Goal: Use online tool/utility: Utilize a website feature to perform a specific function

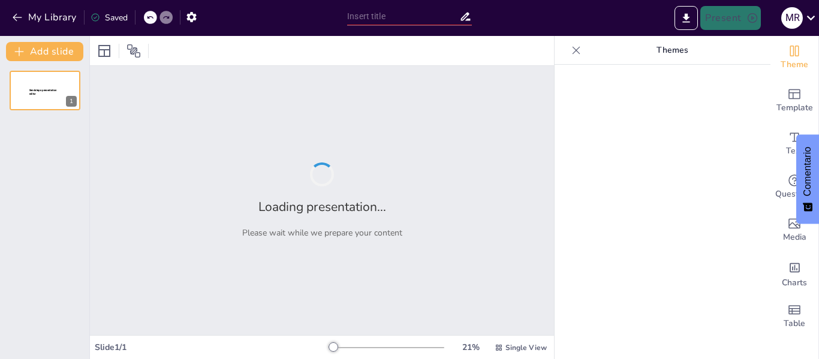
type input "Transformando la Atención Médica en Yacuiba: Un Plan de Acción para la Escasez …"
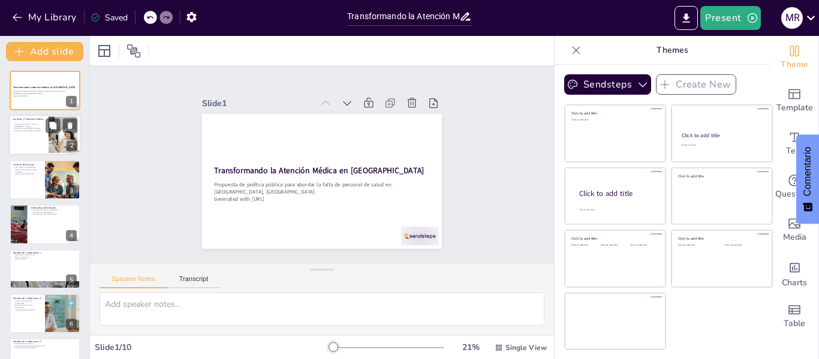
click at [20, 128] on p "Hospital Municipal [PERSON_NAME]" at bounding box center [29, 129] width 32 height 2
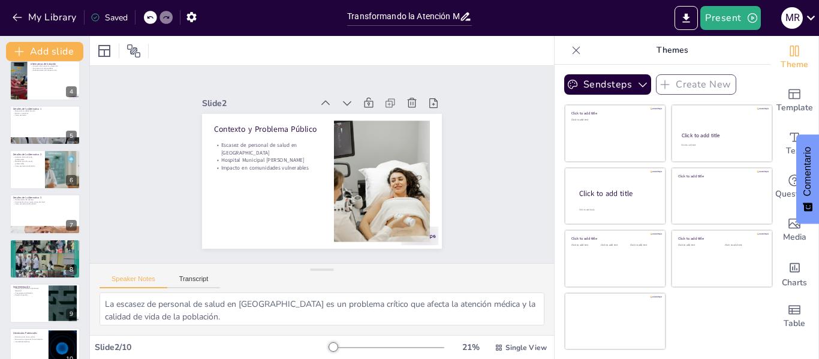
scroll to position [162, 0]
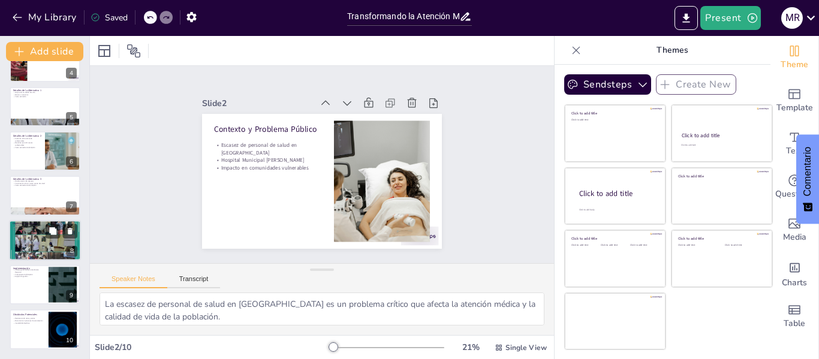
click at [39, 237] on div at bounding box center [45, 240] width 72 height 87
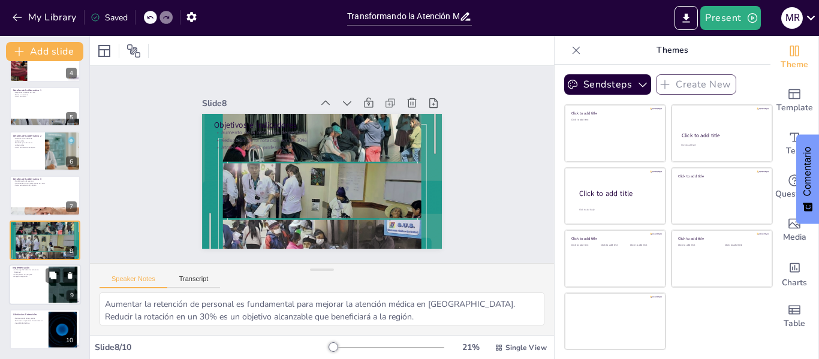
click at [31, 303] on div at bounding box center [45, 284] width 72 height 41
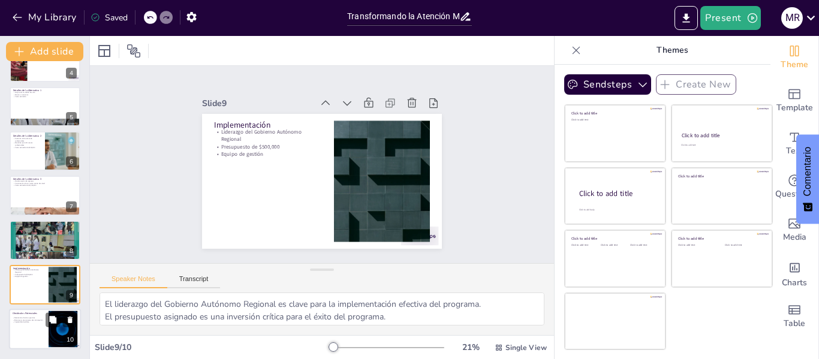
click at [33, 315] on div "Obstáculos Potenciales" at bounding box center [29, 313] width 32 height 5
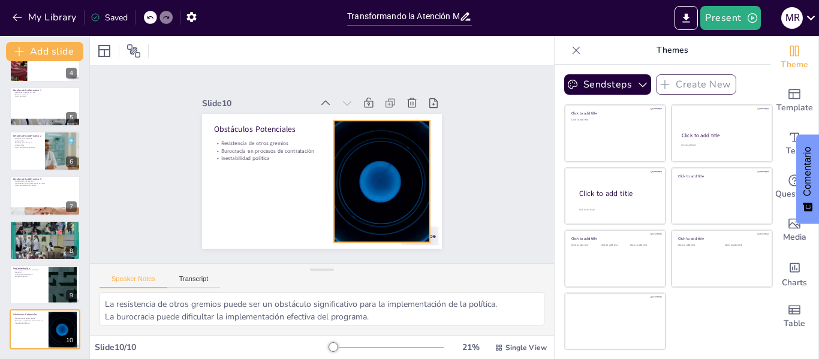
click at [386, 154] on div at bounding box center [360, 213] width 246 height 225
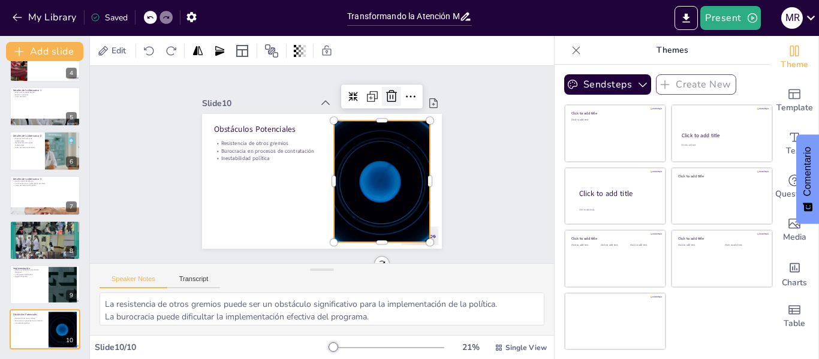
click at [316, 251] on icon at bounding box center [306, 261] width 20 height 20
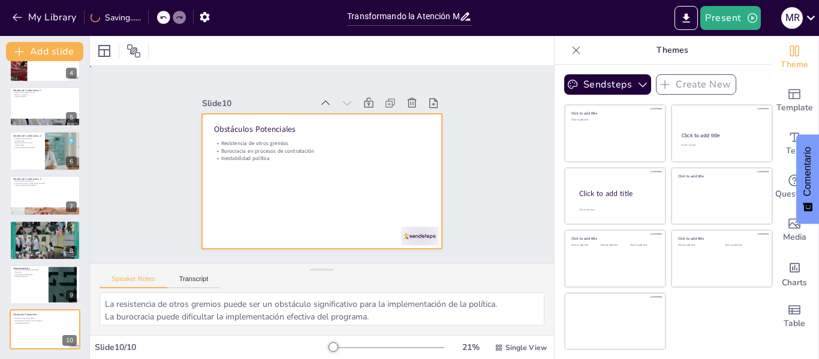
click at [358, 159] on div at bounding box center [315, 180] width 274 height 221
click at [113, 47] on div at bounding box center [104, 50] width 19 height 19
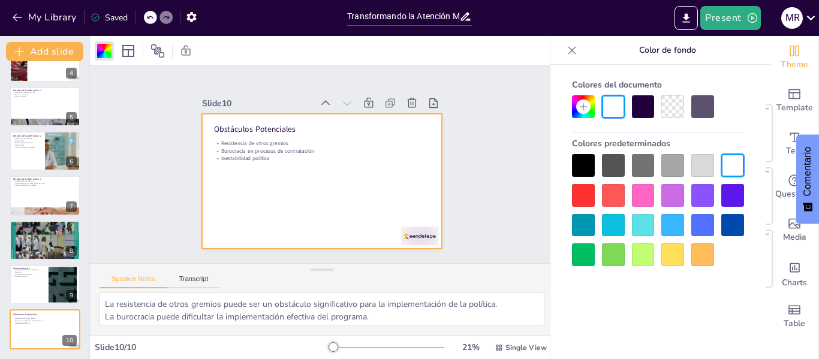
click at [652, 195] on div at bounding box center [643, 195] width 23 height 23
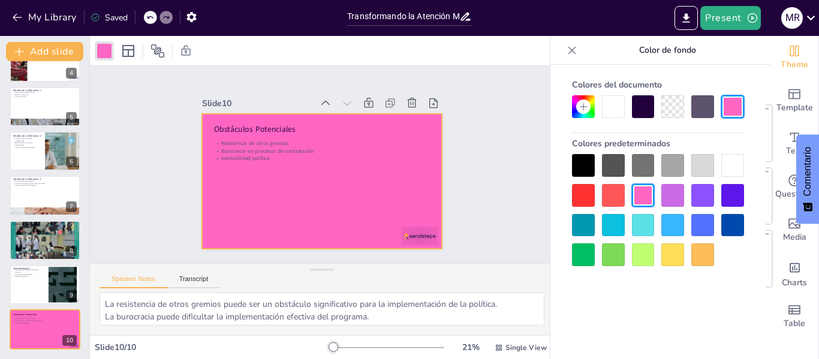
click at [700, 221] on div at bounding box center [702, 225] width 23 height 23
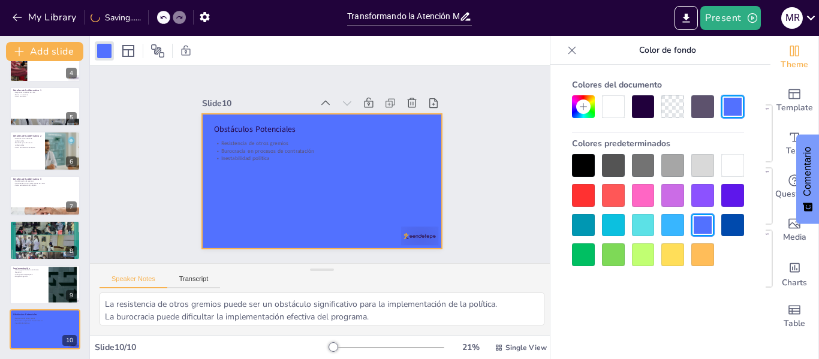
click at [698, 160] on div at bounding box center [702, 165] width 23 height 23
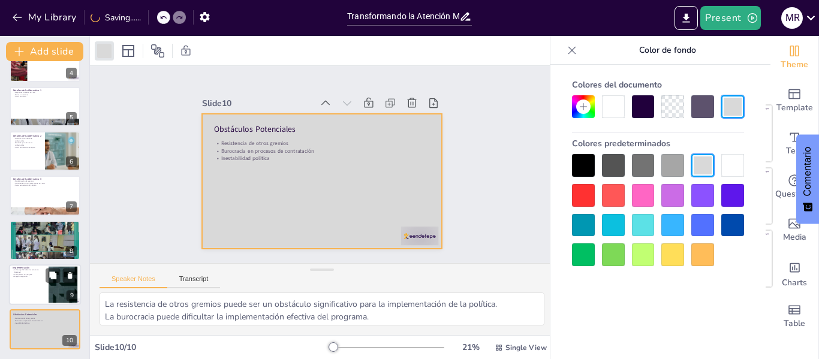
click at [41, 283] on div at bounding box center [45, 284] width 72 height 41
type textarea "El liderazgo del Gobierno Autónomo Regional es clave para la implementación efe…"
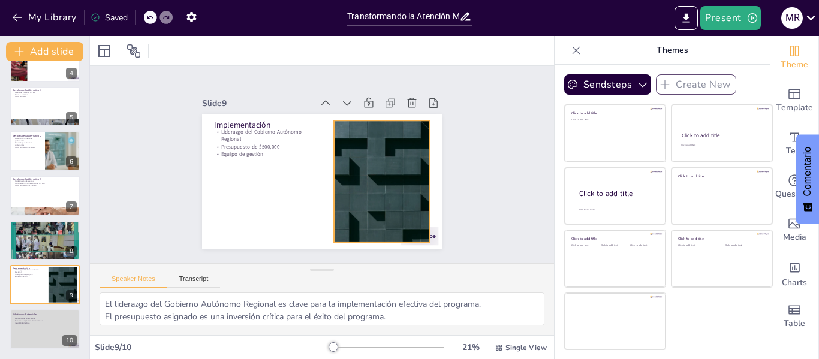
click at [385, 202] on div at bounding box center [326, 102] width 164 height 236
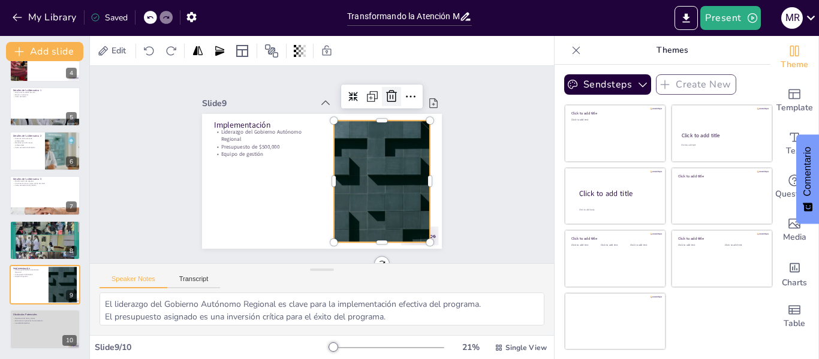
click at [396, 212] on icon at bounding box center [403, 218] width 14 height 13
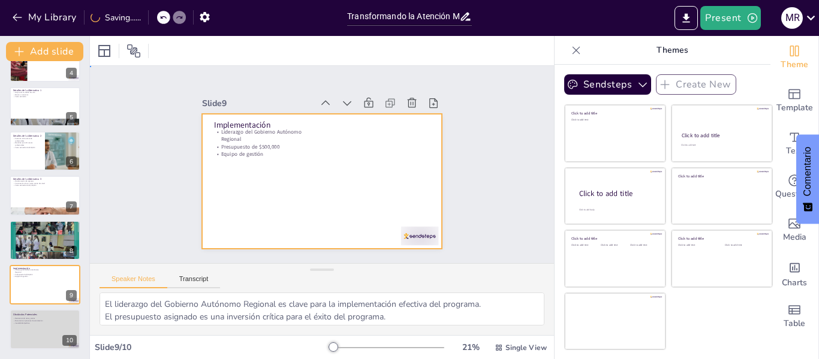
click at [378, 166] on div at bounding box center [309, 153] width 261 height 269
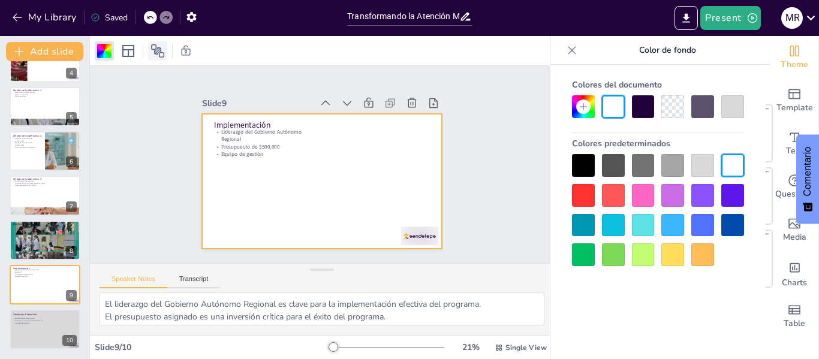
click at [162, 50] on icon at bounding box center [157, 51] width 14 height 14
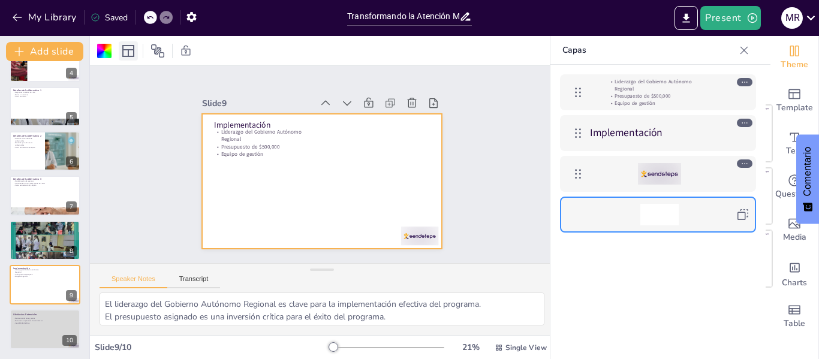
click at [132, 56] on icon at bounding box center [128, 51] width 12 height 12
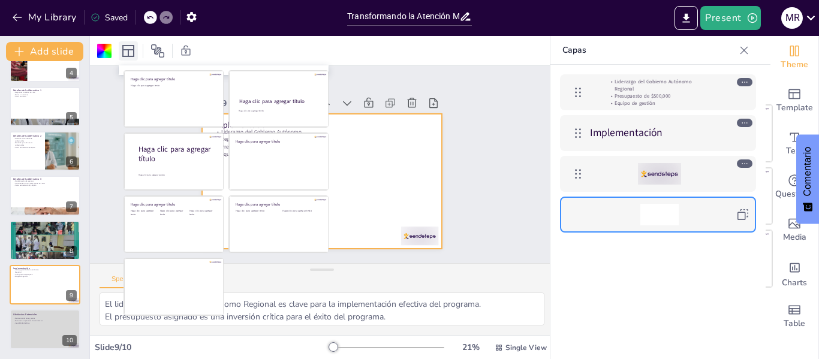
click at [132, 56] on icon at bounding box center [128, 51] width 12 height 12
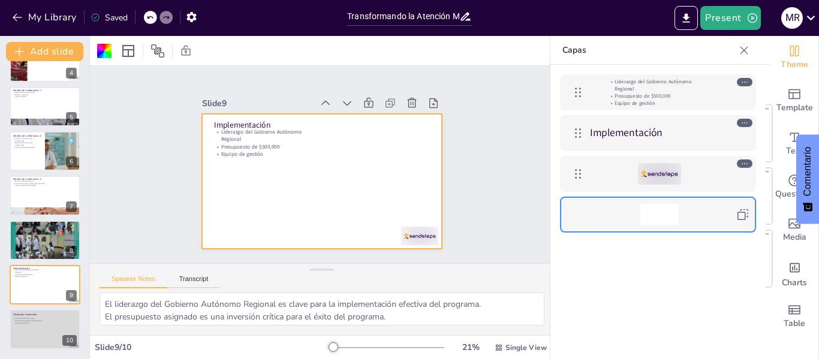
click at [220, 54] on div at bounding box center [322, 50] width 464 height 29
click at [390, 181] on div at bounding box center [306, 170] width 203 height 270
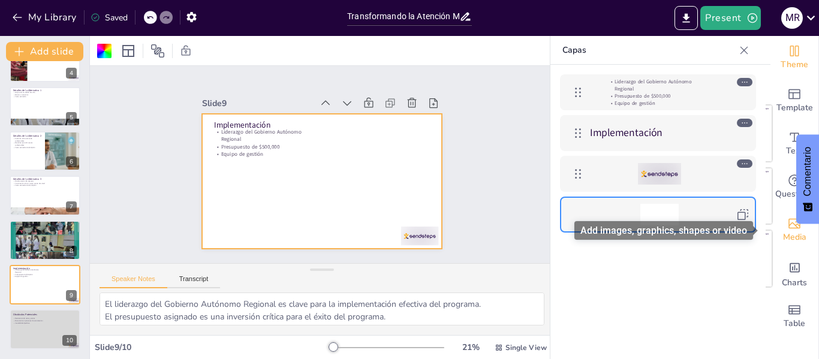
click at [791, 215] on div "Media" at bounding box center [794, 230] width 48 height 43
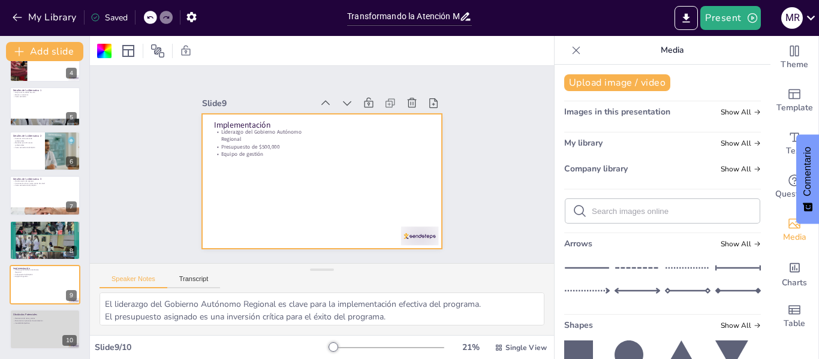
click at [619, 213] on input "text" at bounding box center [672, 211] width 161 height 9
type input "gobierno de [GEOGRAPHIC_DATA]"
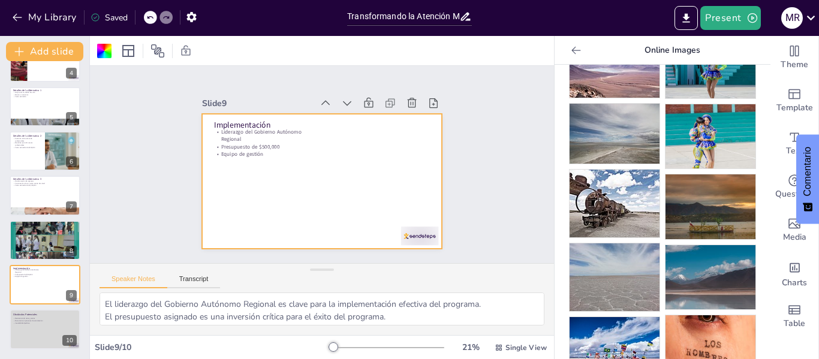
scroll to position [0, 0]
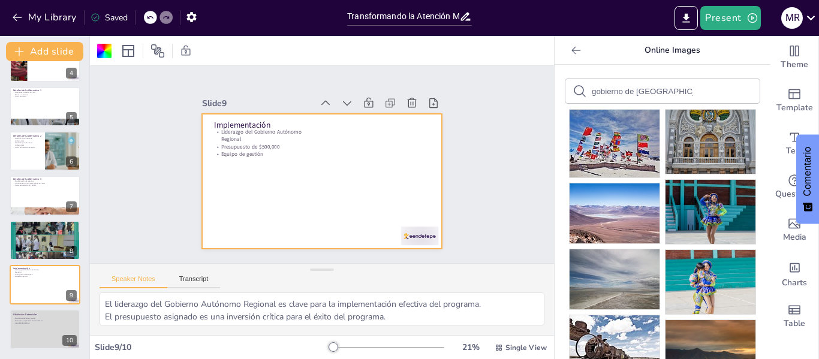
click at [653, 92] on input "gobierno de [GEOGRAPHIC_DATA]" at bounding box center [642, 91] width 101 height 9
type input "g"
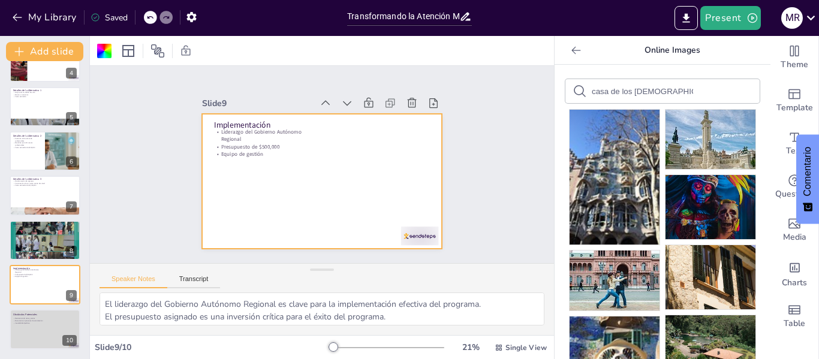
drag, startPoint x: 665, startPoint y: 90, endPoint x: 568, endPoint y: 85, distance: 97.9
click at [568, 85] on div "casa de los [DEMOGRAPHIC_DATA]" at bounding box center [662, 91] width 194 height 24
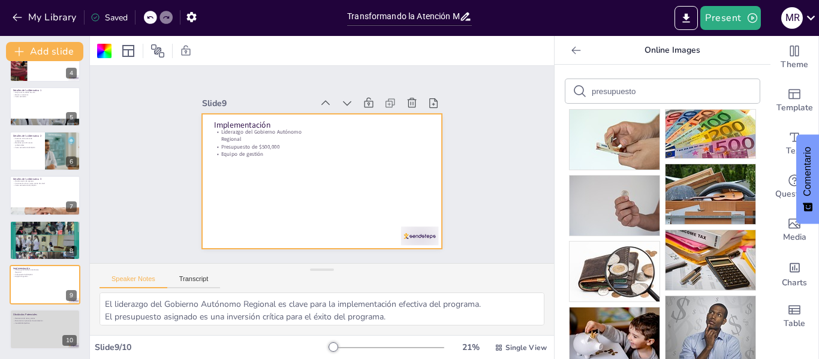
click at [640, 94] on input "presupuesto" at bounding box center [642, 91] width 101 height 9
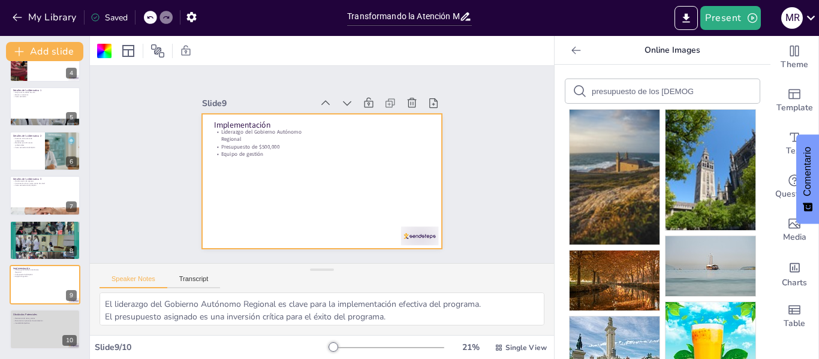
drag, startPoint x: 691, startPoint y: 93, endPoint x: 625, endPoint y: 95, distance: 66.0
click at [578, 91] on div "presupuesto de los [DEMOGRAPHIC_DATA]" at bounding box center [662, 91] width 194 height 24
click at [687, 89] on div "presupuesto de los [DEMOGRAPHIC_DATA]" at bounding box center [662, 91] width 194 height 24
drag, startPoint x: 683, startPoint y: 93, endPoint x: 563, endPoint y: 91, distance: 120.5
click at [565, 91] on div "presupuesto de los [DEMOGRAPHIC_DATA]" at bounding box center [662, 91] width 194 height 24
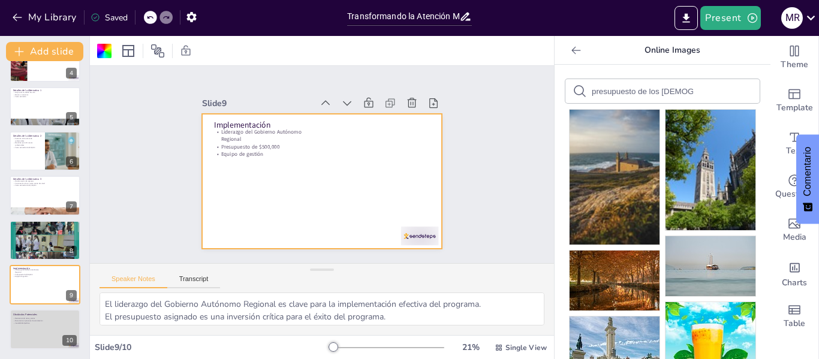
type input "s"
click at [629, 97] on form "estadisticas" at bounding box center [642, 91] width 101 height 11
click at [623, 95] on input "estadisticas" at bounding box center [642, 91] width 101 height 9
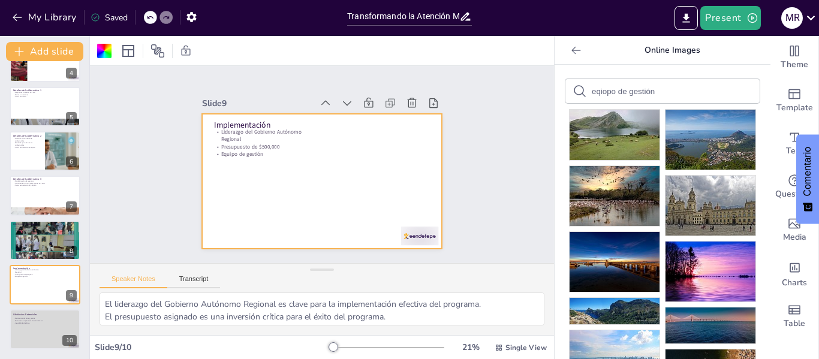
click at [596, 95] on input "eqiopo de gestión" at bounding box center [642, 91] width 101 height 9
type input "equipo de gestión"
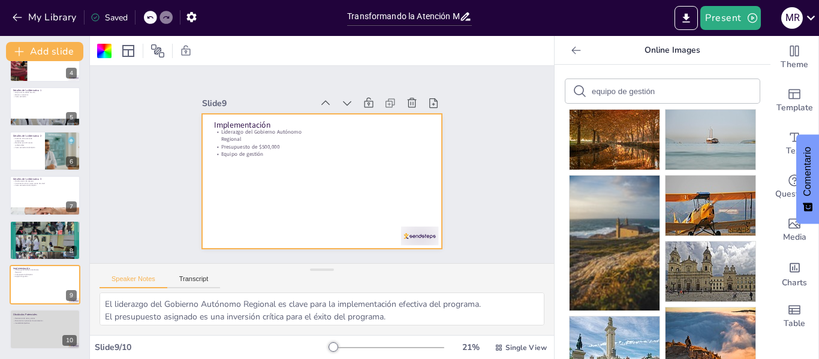
drag, startPoint x: 694, startPoint y: 149, endPoint x: 348, endPoint y: 159, distance: 345.4
click at [348, 159] on div "Document fonts Akatab Recently used Mulish Popular fonts Lato Montserrat Open S…" at bounding box center [409, 197] width 819 height 323
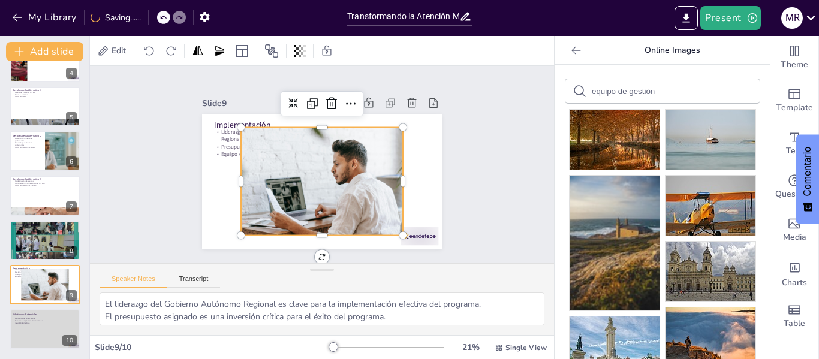
click at [323, 154] on div at bounding box center [326, 149] width 187 height 153
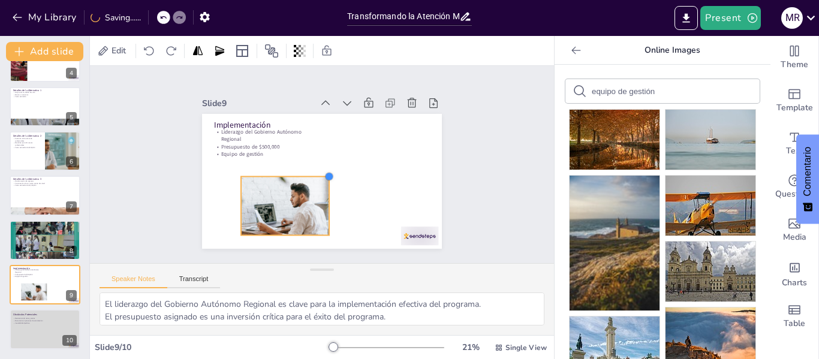
drag, startPoint x: 394, startPoint y: 123, endPoint x: 320, endPoint y: 180, distance: 92.8
click at [320, 180] on div "Implementación Liderazgo del Gobierno Autónomo Regional Presupuesto de $500,000…" at bounding box center [330, 150] width 275 height 237
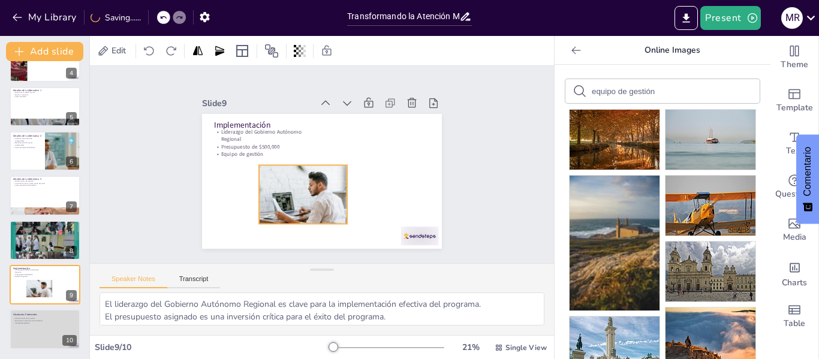
drag, startPoint x: 300, startPoint y: 173, endPoint x: 352, endPoint y: 144, distance: 59.3
click at [334, 144] on div at bounding box center [286, 163] width 95 height 106
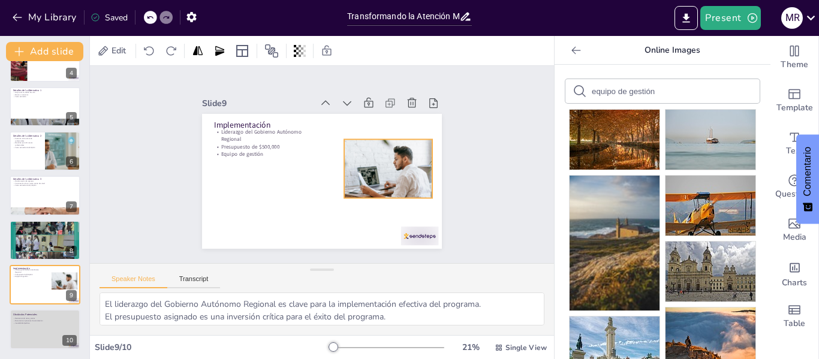
drag, startPoint x: 352, startPoint y: 144, endPoint x: 403, endPoint y: 135, distance: 52.3
click at [315, 135] on div at bounding box center [263, 133] width 104 height 89
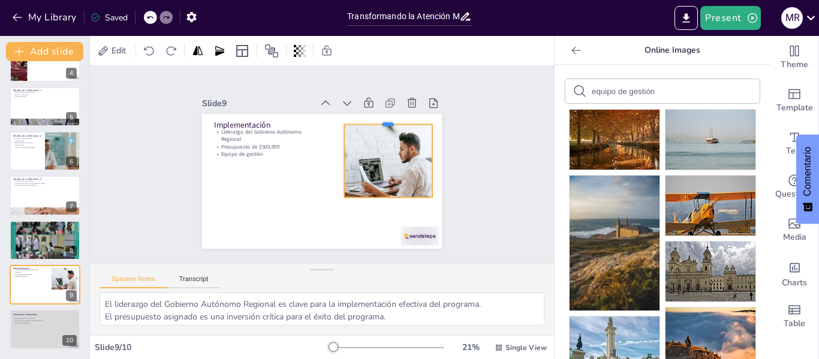
drag, startPoint x: 382, startPoint y: 132, endPoint x: 377, endPoint y: 115, distance: 17.5
click at [279, 120] on div at bounding box center [243, 153] width 72 height 66
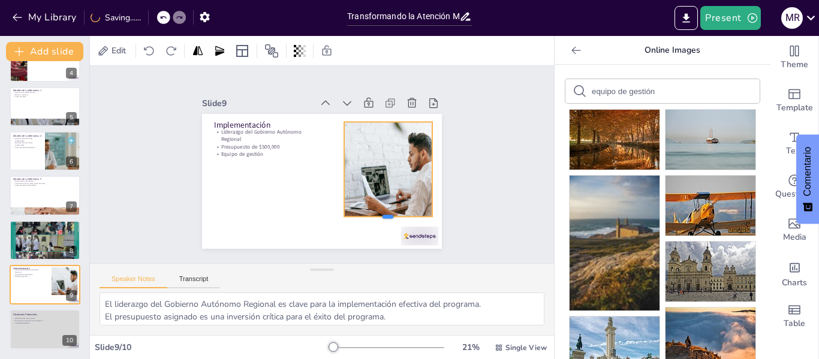
drag, startPoint x: 378, startPoint y: 194, endPoint x: 375, endPoint y: 213, distance: 19.4
click at [300, 112] on div at bounding box center [256, 108] width 88 height 10
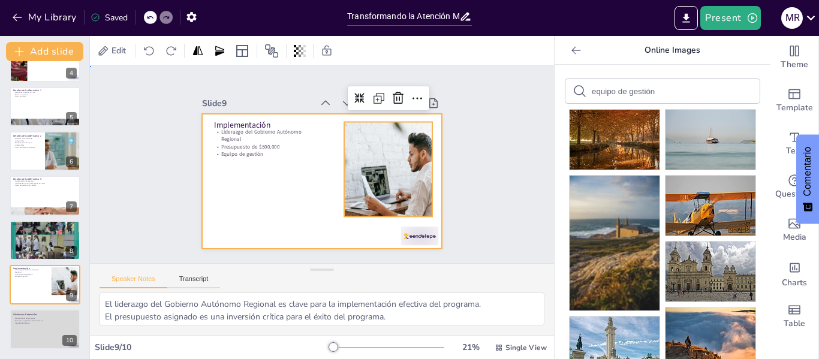
click at [287, 201] on div at bounding box center [317, 148] width 270 height 203
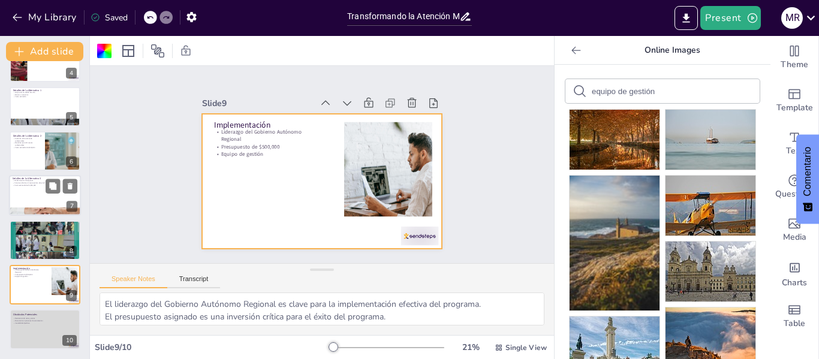
click at [39, 189] on div at bounding box center [45, 196] width 72 height 41
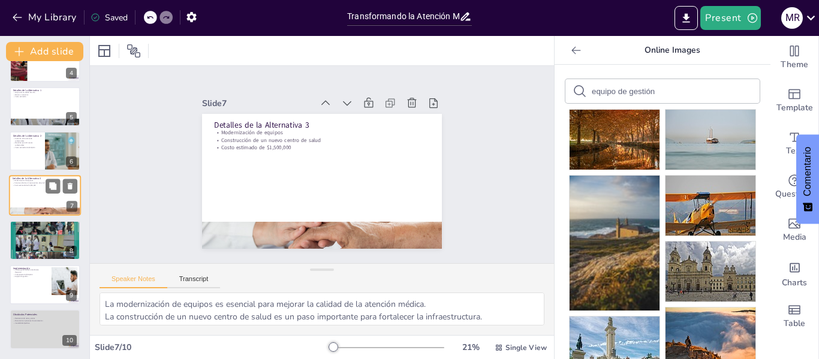
scroll to position [148, 0]
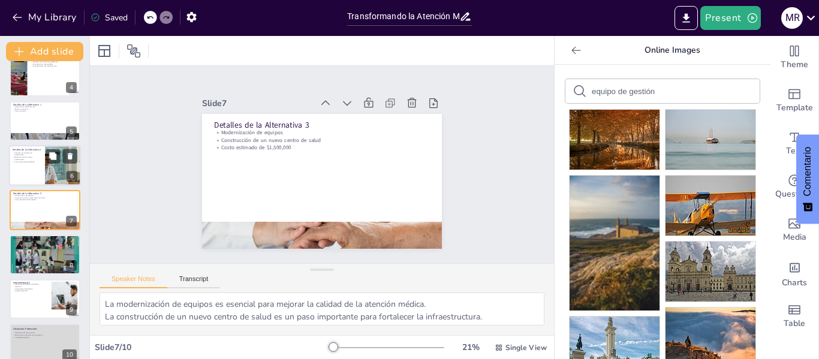
click at [22, 161] on p "Costo estimado de $300,000" at bounding box center [27, 162] width 29 height 2
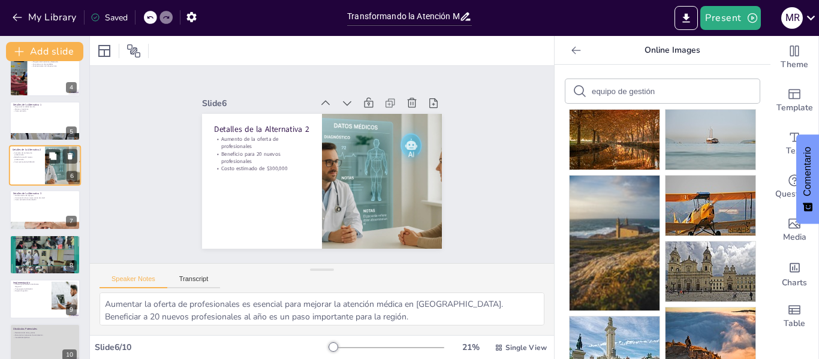
scroll to position [104, 0]
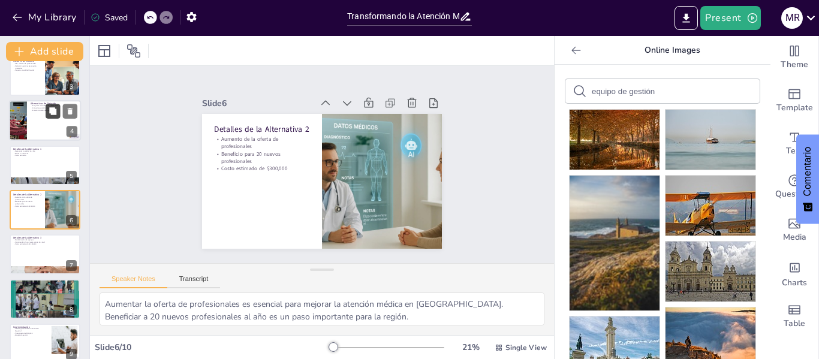
click at [58, 116] on button at bounding box center [53, 111] width 14 height 14
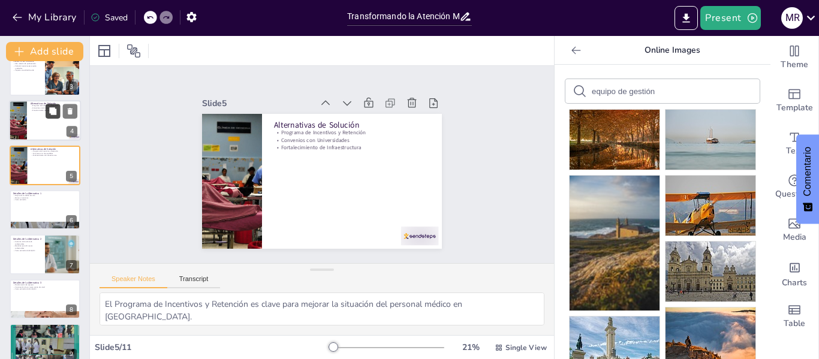
scroll to position [59, 0]
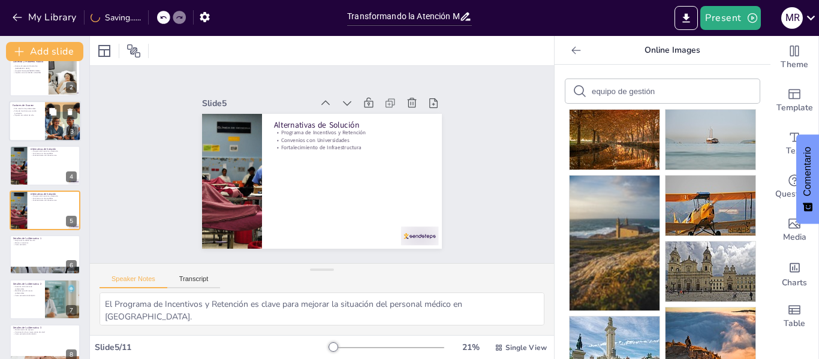
click at [32, 117] on div at bounding box center [45, 121] width 72 height 41
type textarea "La alta rotación de personal médico es uno de los principales factores que cont…"
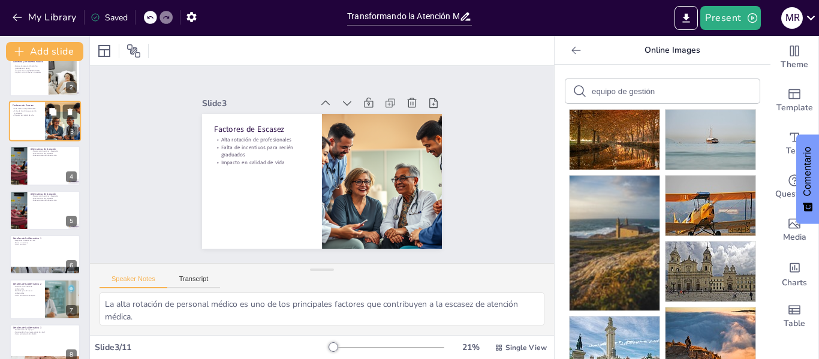
scroll to position [0, 0]
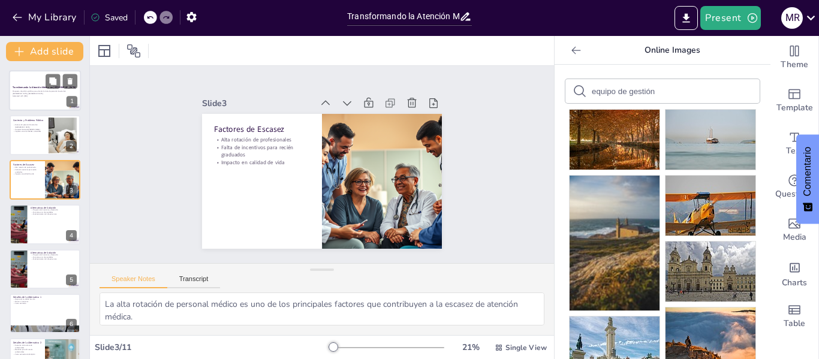
click at [44, 95] on p "Generated with [URL]" at bounding box center [45, 96] width 65 height 2
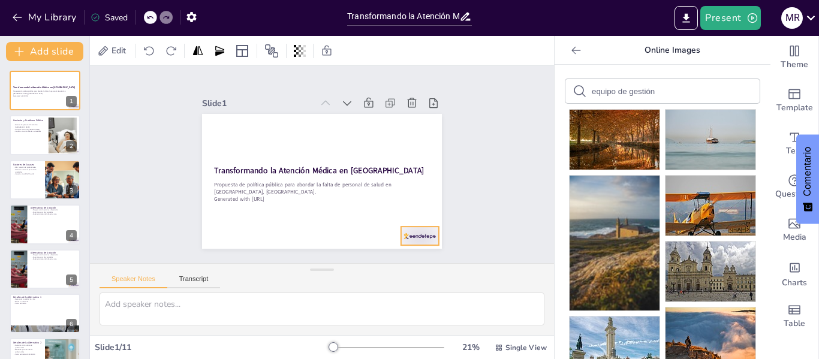
click at [415, 94] on div at bounding box center [403, 74] width 23 height 39
click at [364, 264] on icon at bounding box center [354, 274] width 20 height 20
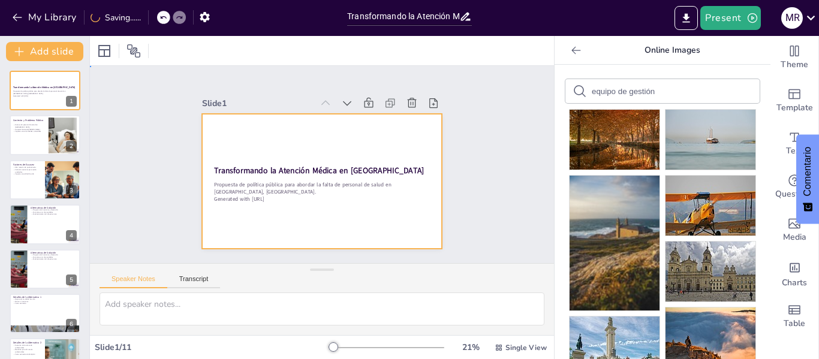
click at [385, 225] on div at bounding box center [304, 166] width 159 height 252
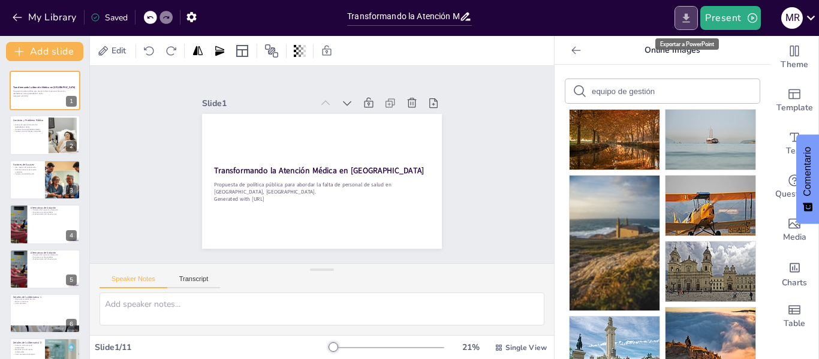
click at [689, 21] on icon "Export to PowerPoint" at bounding box center [686, 18] width 13 height 13
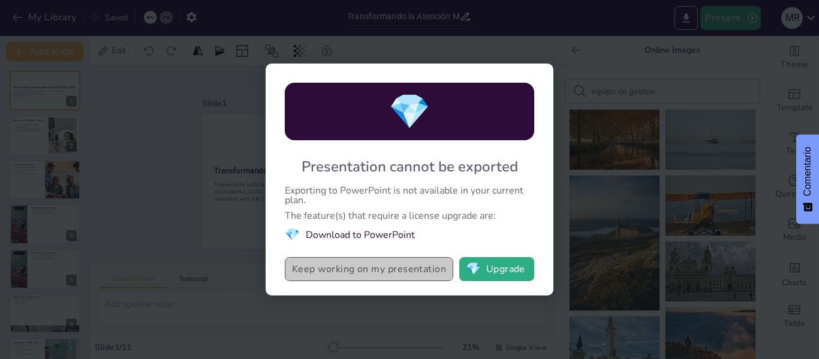
click at [410, 272] on button "Keep working on my presentation" at bounding box center [369, 269] width 168 height 24
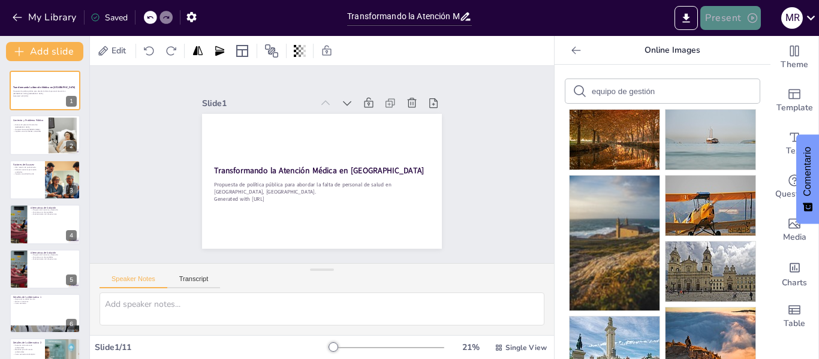
click at [735, 14] on button "Present" at bounding box center [730, 18] width 60 height 24
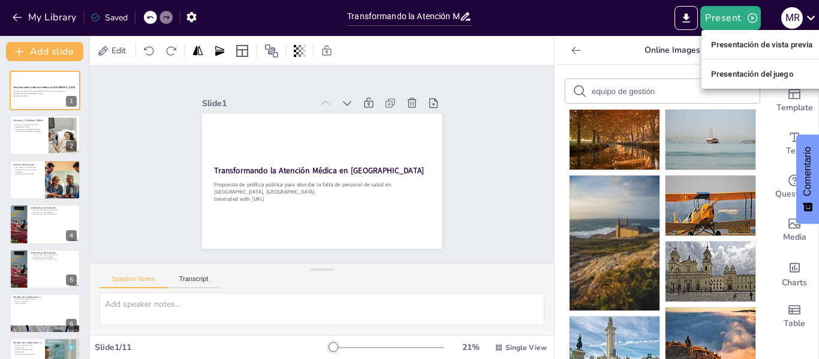
click at [655, 14] on div at bounding box center [409, 179] width 819 height 359
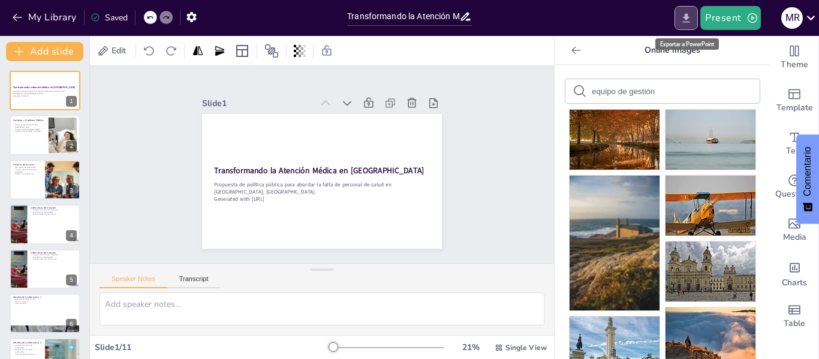
click at [695, 16] on button "Export to PowerPoint" at bounding box center [685, 18] width 23 height 24
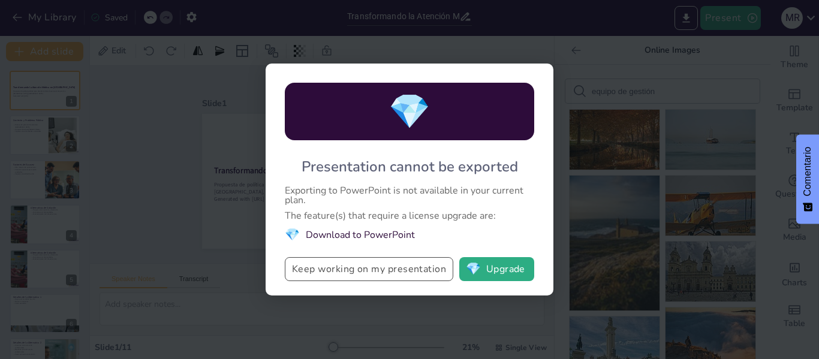
click at [438, 265] on button "Keep working on my presentation" at bounding box center [369, 269] width 168 height 24
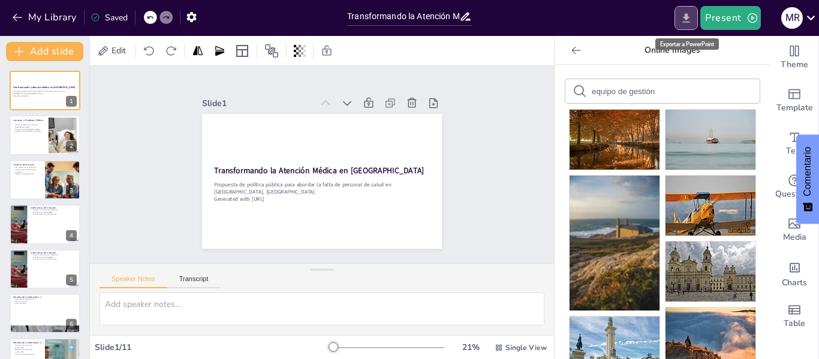
click at [698, 13] on button "Export to PowerPoint" at bounding box center [685, 18] width 23 height 24
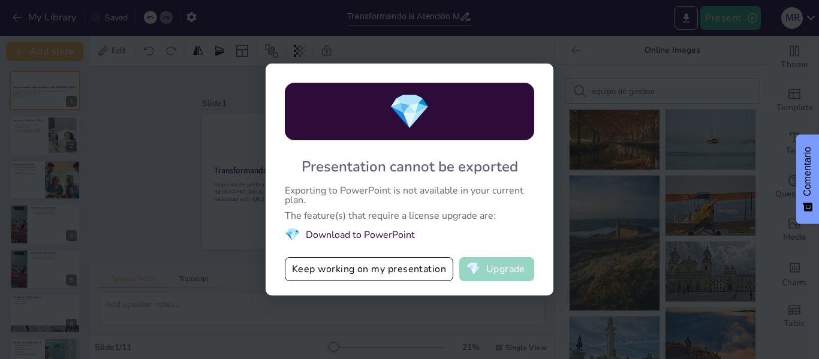
click at [504, 264] on button "💎 Upgrade" at bounding box center [496, 269] width 75 height 24
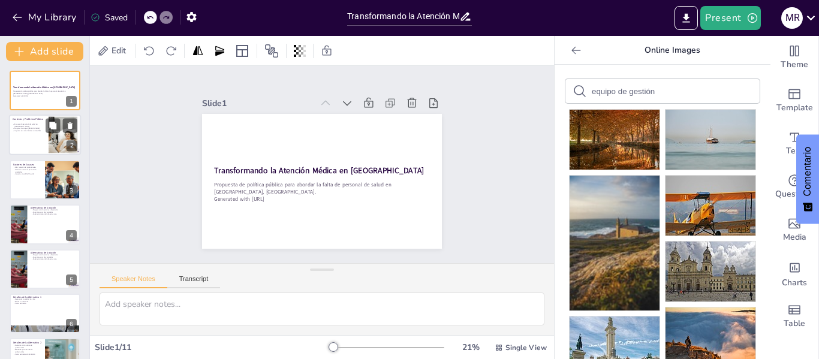
click at [34, 150] on div at bounding box center [45, 135] width 72 height 41
type textarea "La escasez de personal de salud en [GEOGRAPHIC_DATA] es un problema crítico que…"
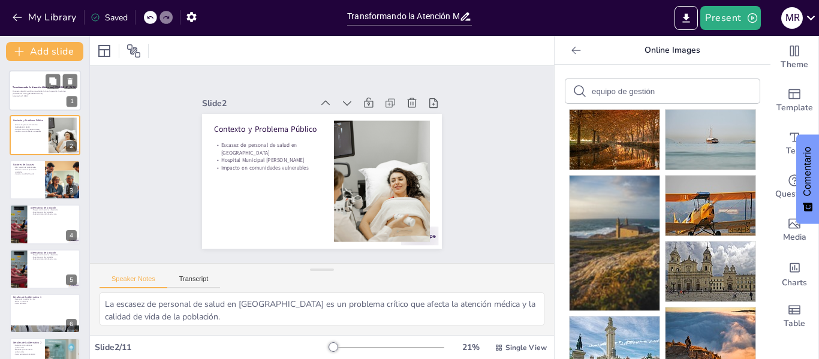
click at [27, 98] on div at bounding box center [45, 90] width 72 height 41
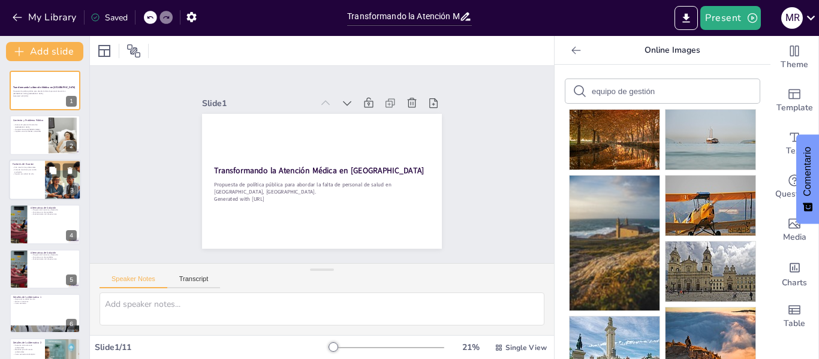
click at [45, 187] on div at bounding box center [63, 179] width 54 height 41
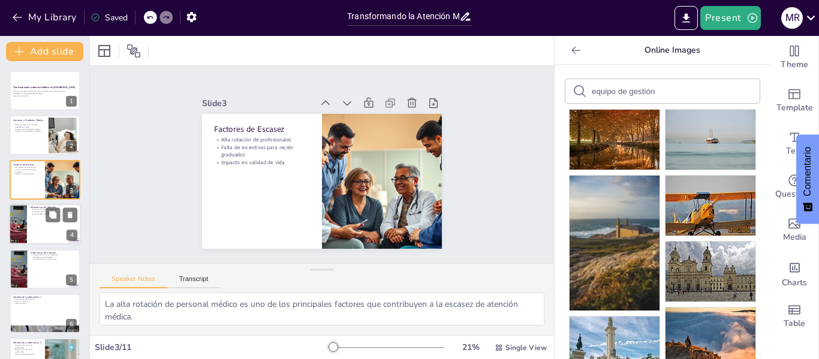
click at [50, 224] on div at bounding box center [45, 224] width 72 height 41
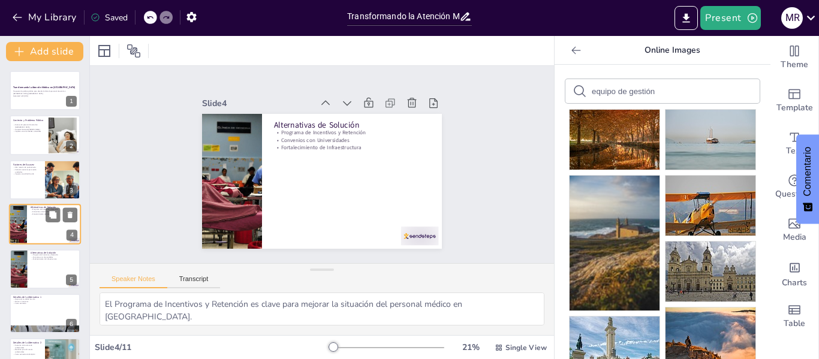
scroll to position [14, 0]
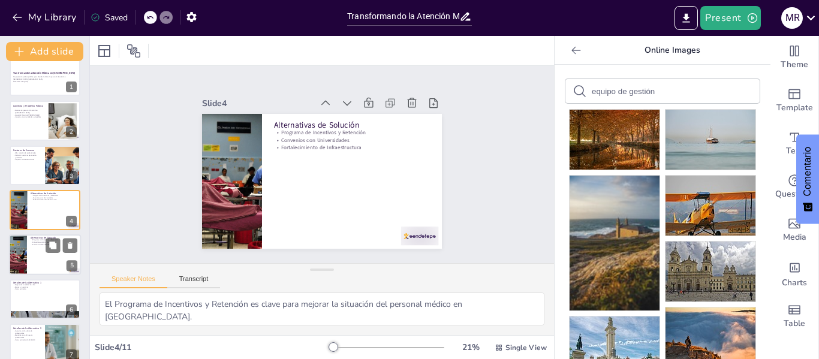
click at [46, 259] on div at bounding box center [45, 254] width 72 height 41
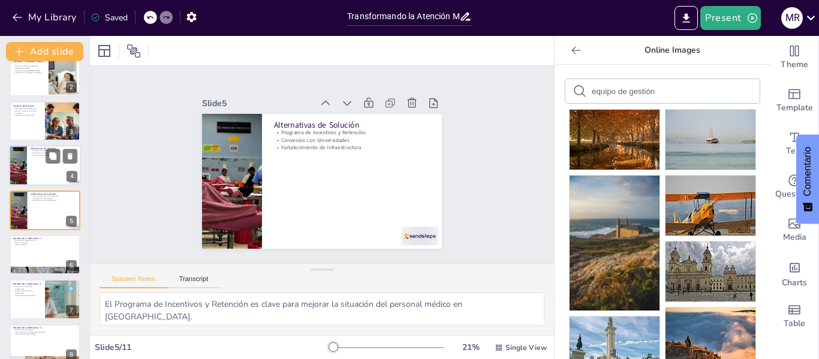
click at [33, 162] on div at bounding box center [45, 165] width 72 height 41
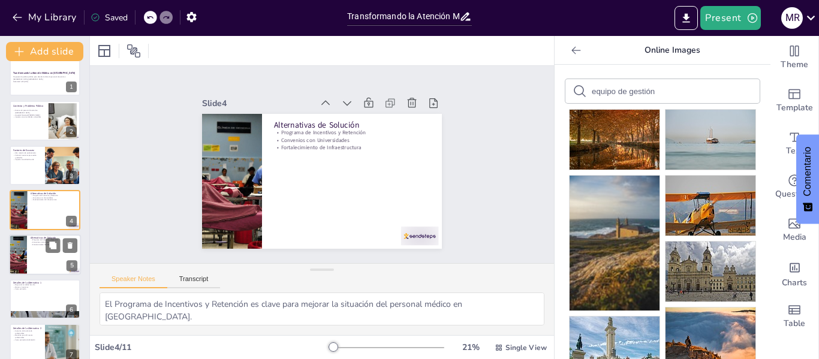
click at [39, 246] on div at bounding box center [45, 254] width 72 height 41
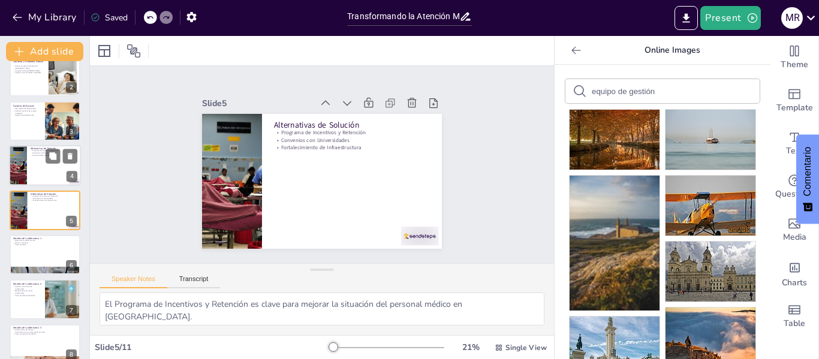
click at [57, 164] on div at bounding box center [45, 165] width 72 height 41
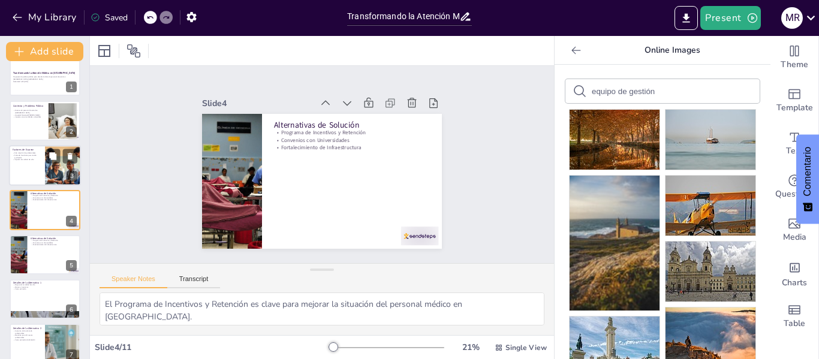
click at [33, 162] on div at bounding box center [45, 165] width 72 height 41
type textarea "La alta rotación de personal médico es uno de los principales factores que cont…"
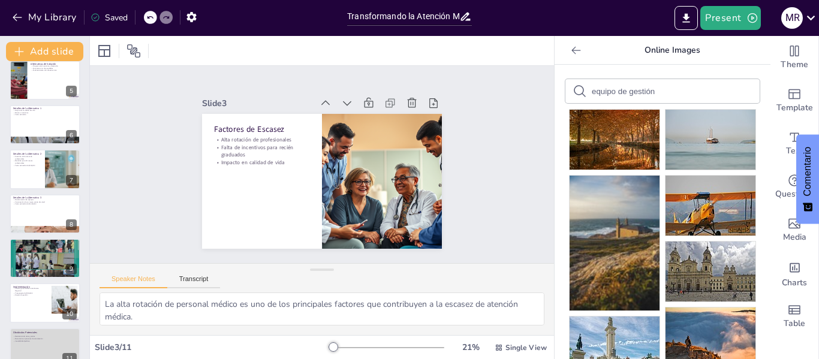
scroll to position [192, 0]
